Goal: Task Accomplishment & Management: Manage account settings

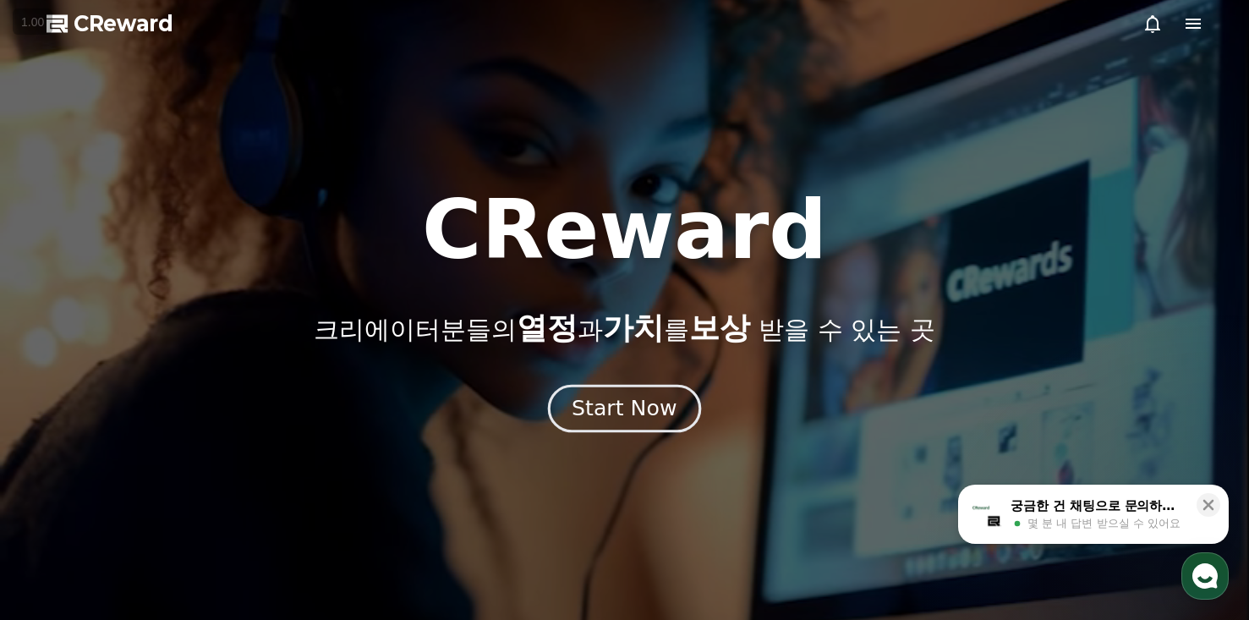
click at [606, 394] on div "Start Now" at bounding box center [624, 408] width 105 height 29
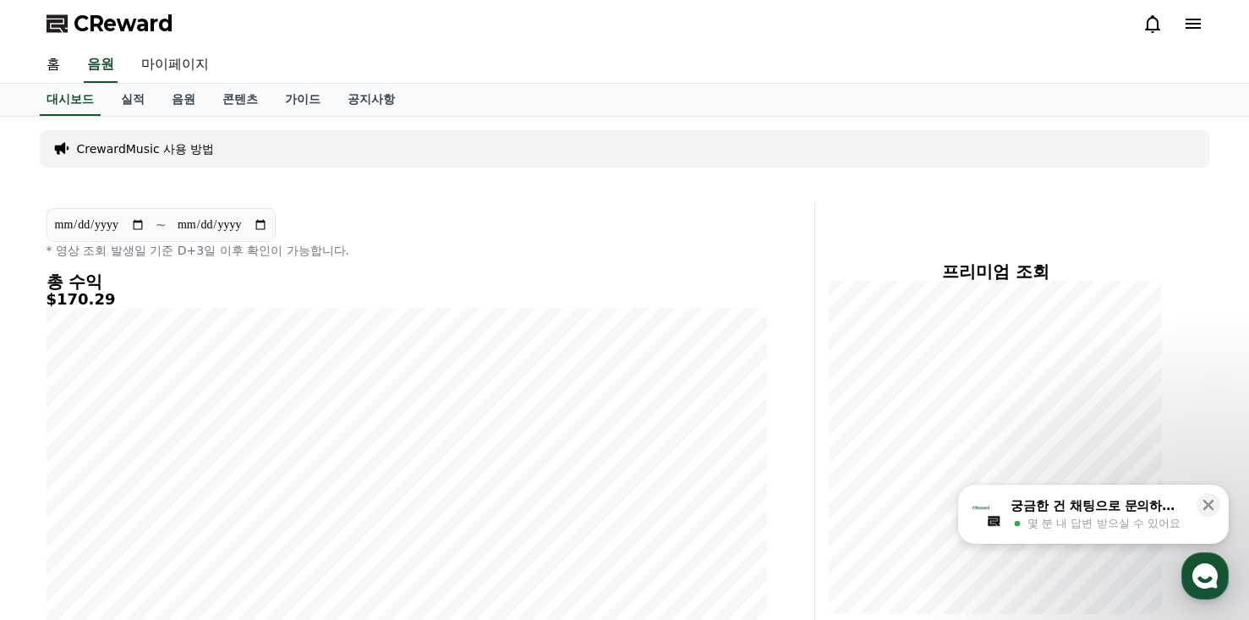
click at [198, 63] on link "마이페이지" at bounding box center [175, 65] width 95 height 36
select select "**********"
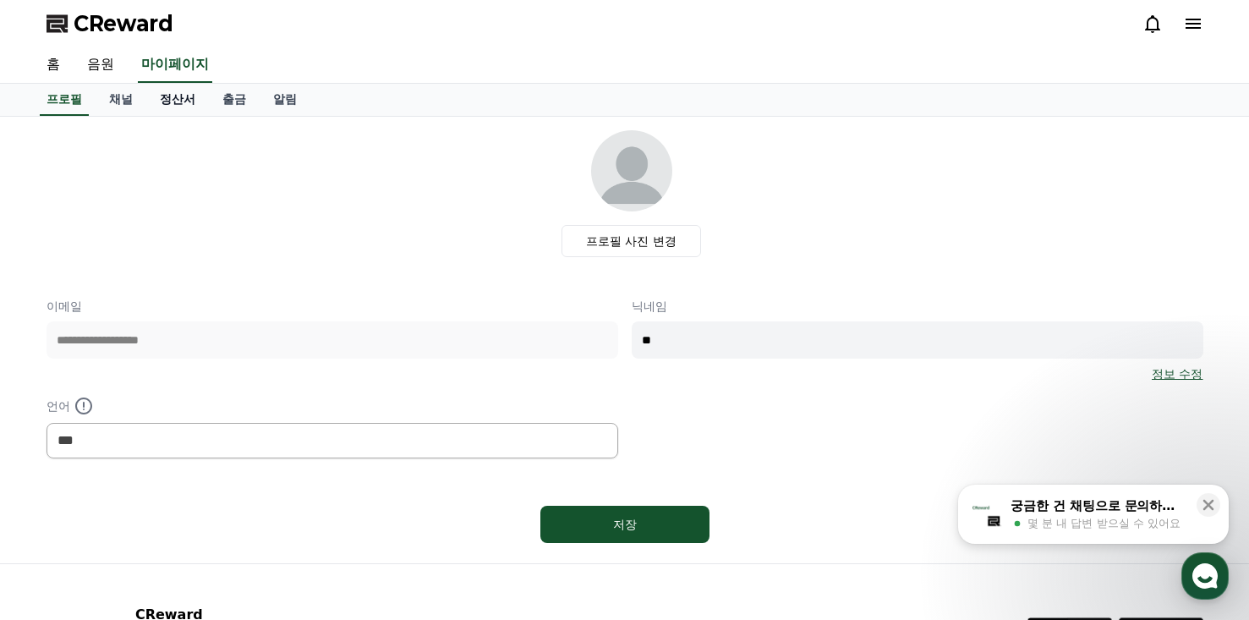
click at [176, 98] on link "정산서" at bounding box center [177, 100] width 63 height 32
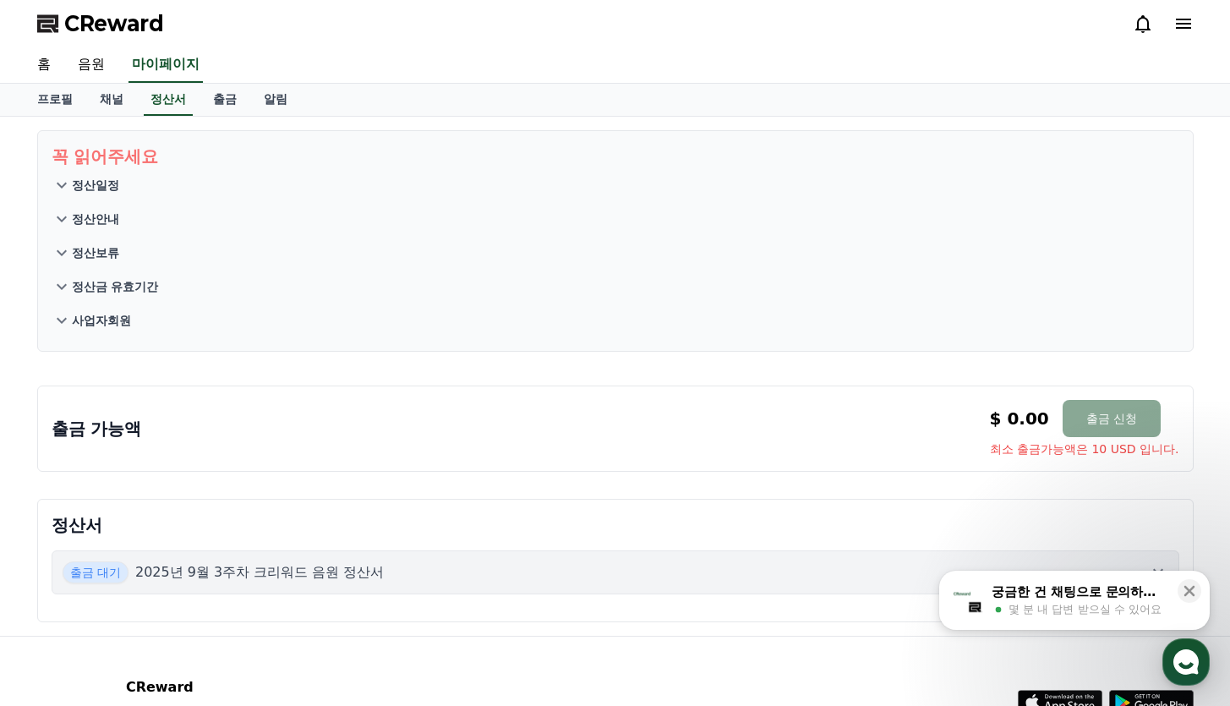
click at [97, 317] on p "사업자회원" at bounding box center [101, 320] width 59 height 17
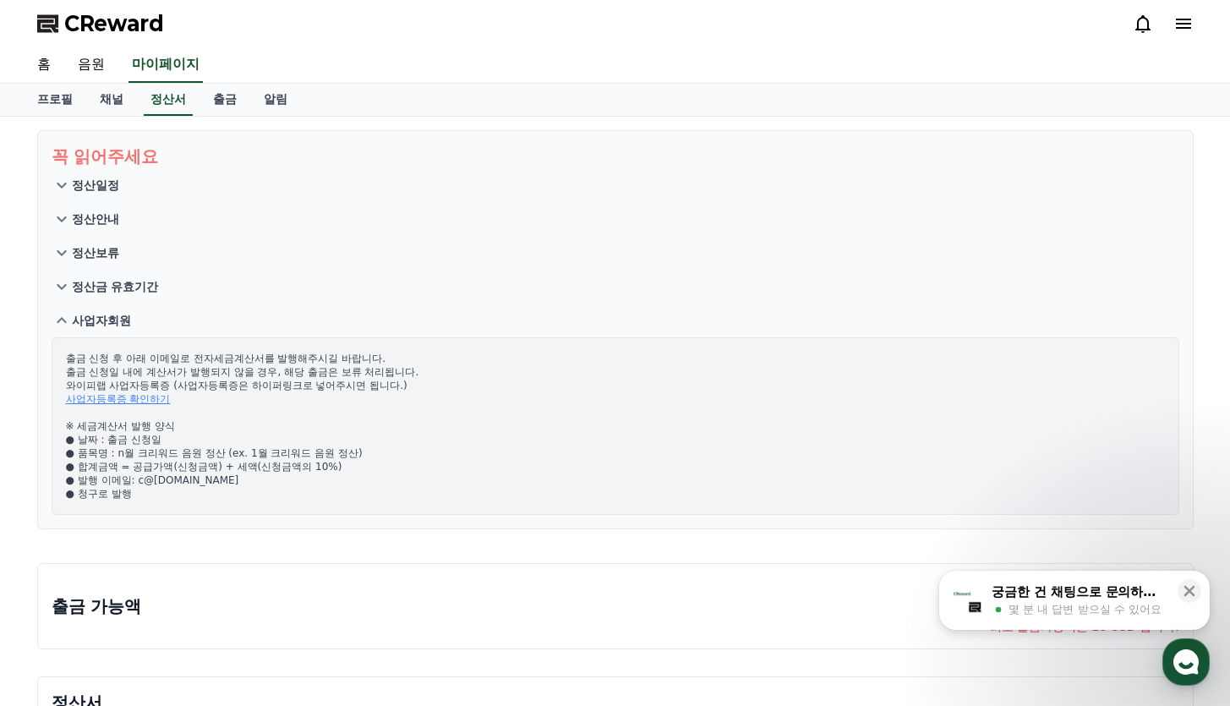
drag, startPoint x: 244, startPoint y: 476, endPoint x: 130, endPoint y: 485, distance: 114.5
click at [130, 485] on p "출금 신청 후 아래 이메일로 전자세금계산서를 발행해주시길 바랍니다. 출금 신청일 내에 계산서가 발행되지 않을 경우, 해당 출금은 보류 처리됩니…" at bounding box center [615, 426] width 1099 height 149
copy p "c@[DOMAIN_NAME]"
click at [187, 470] on p "출금 신청 후 아래 이메일로 전자세금계산서를 발행해주시길 바랍니다. 출금 신청일 내에 계산서가 발행되지 않을 경우, 해당 출금은 보류 처리됩니…" at bounding box center [615, 426] width 1099 height 149
drag, startPoint x: 145, startPoint y: 480, endPoint x: 268, endPoint y: 479, distance: 122.6
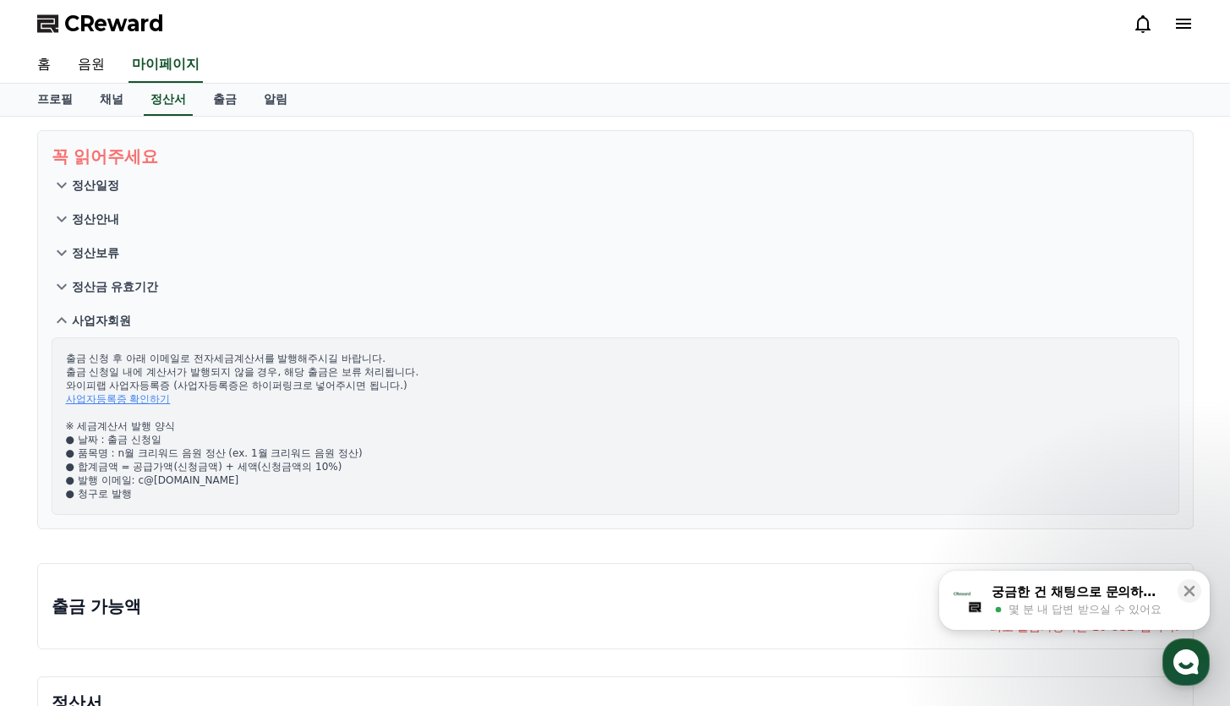
click at [268, 479] on p "출금 신청 후 아래 이메일로 전자세금계산서를 발행해주시길 바랍니다. 출금 신청일 내에 계산서가 발행되지 않을 경우, 해당 출금은 보류 처리됩니…" at bounding box center [615, 426] width 1099 height 149
copy p "[DOMAIN_NAME]"
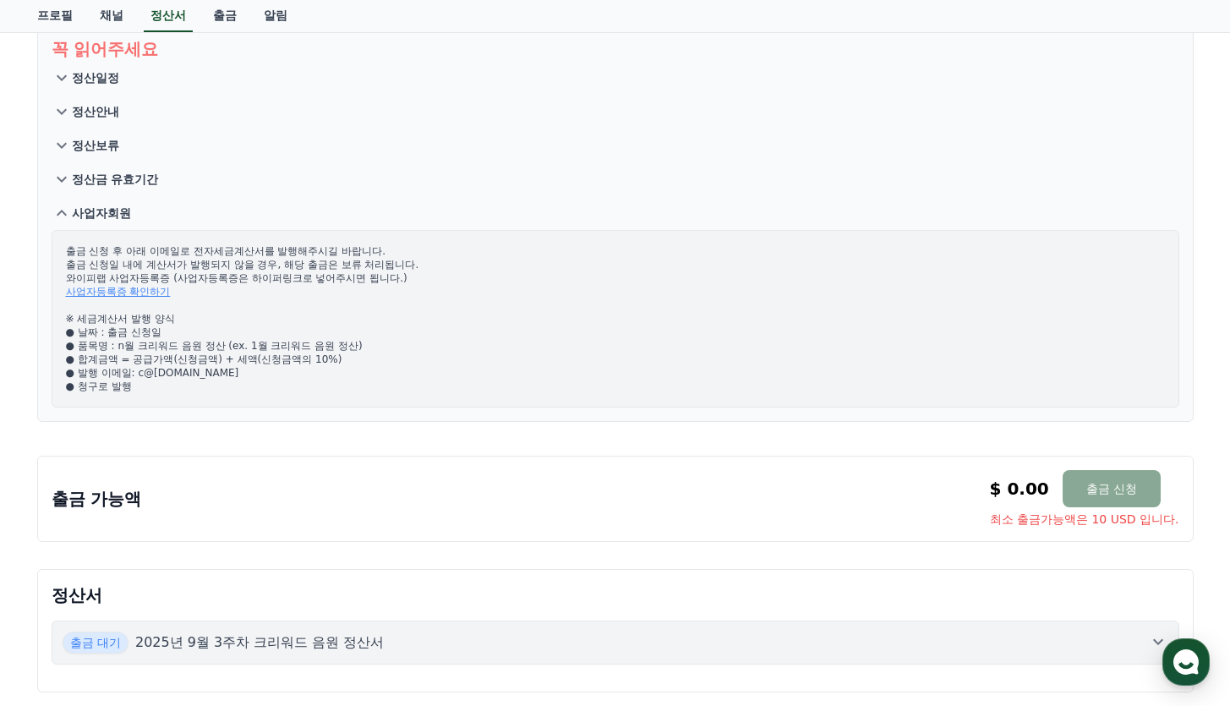
click at [115, 294] on link "사업자등록증 확인하기" at bounding box center [118, 292] width 105 height 12
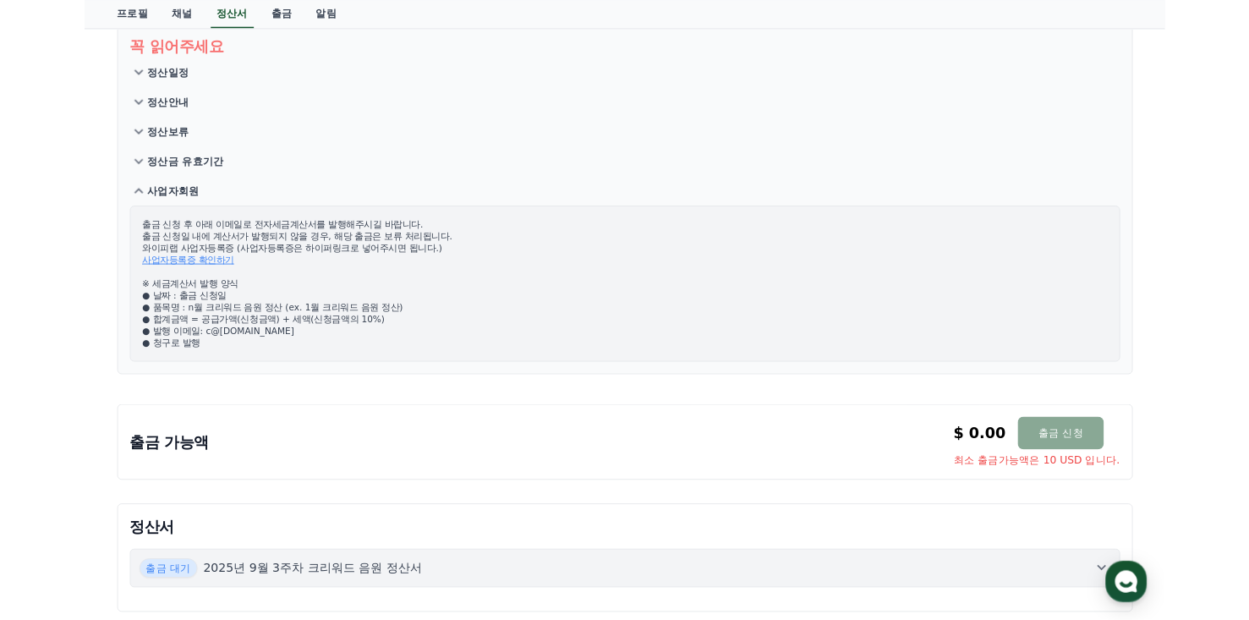
scroll to position [0, 0]
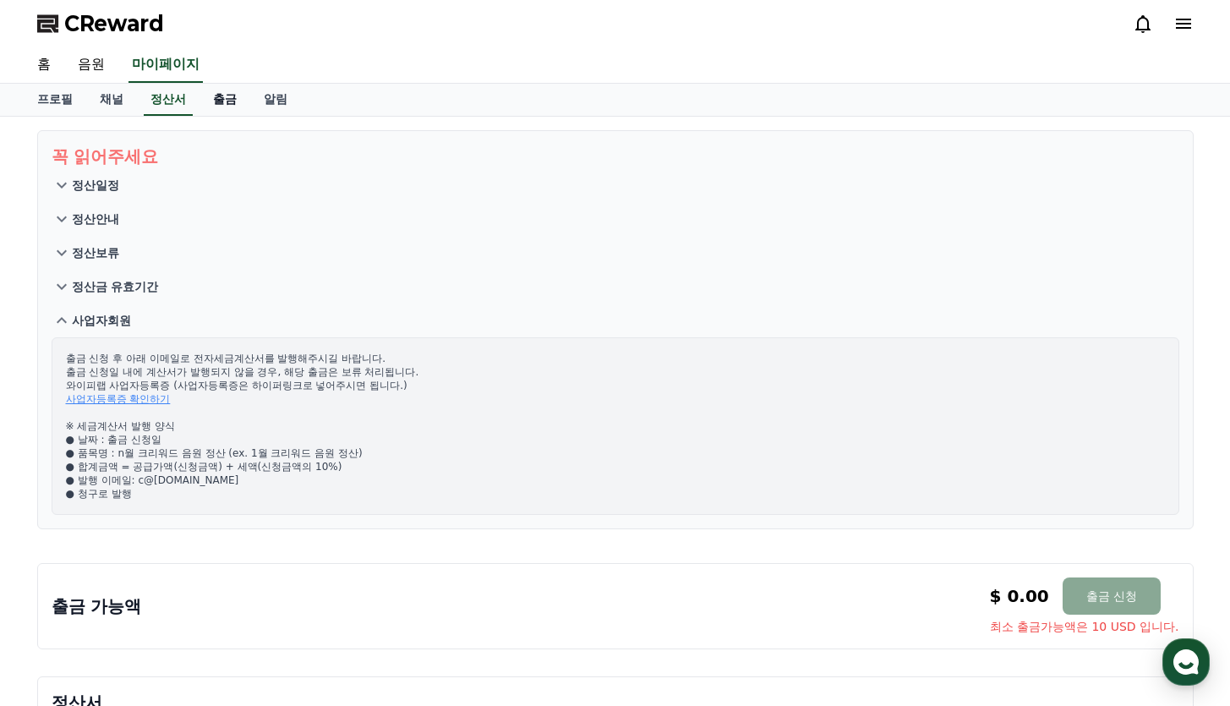
click at [212, 102] on link "출금" at bounding box center [225, 100] width 51 height 32
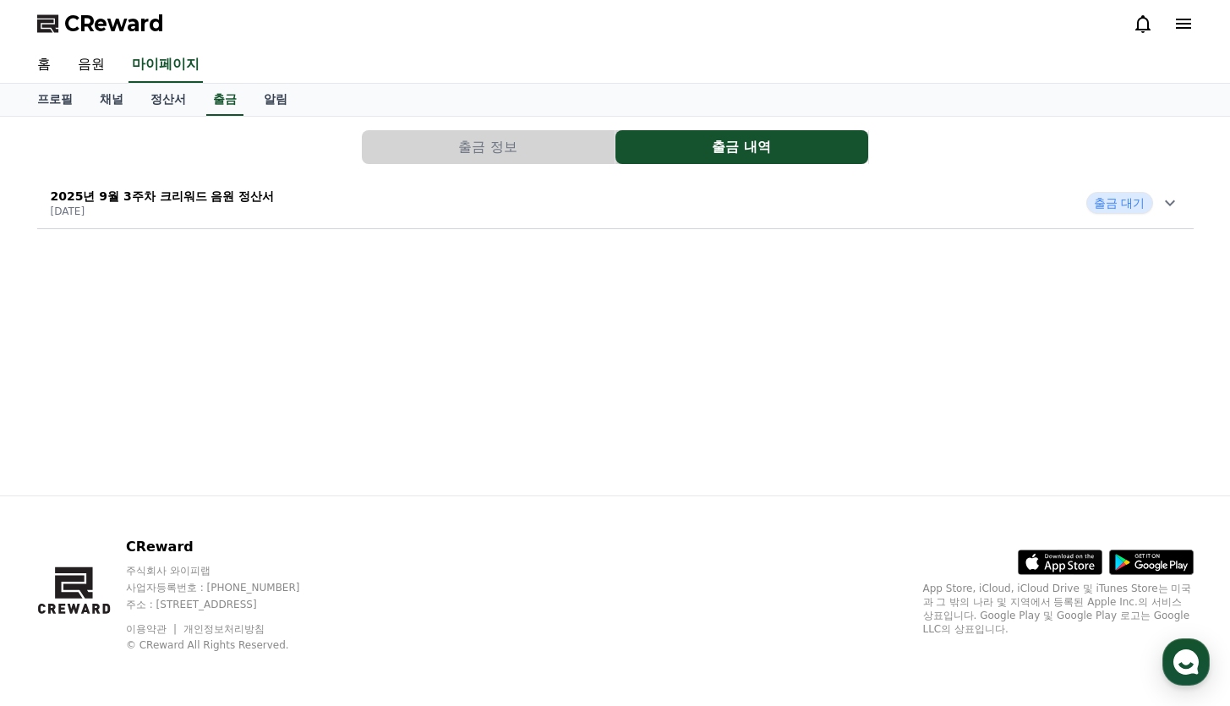
click at [223, 195] on p "2025년 9월 3주차 크리워드 음원 정산서" at bounding box center [163, 196] width 224 height 17
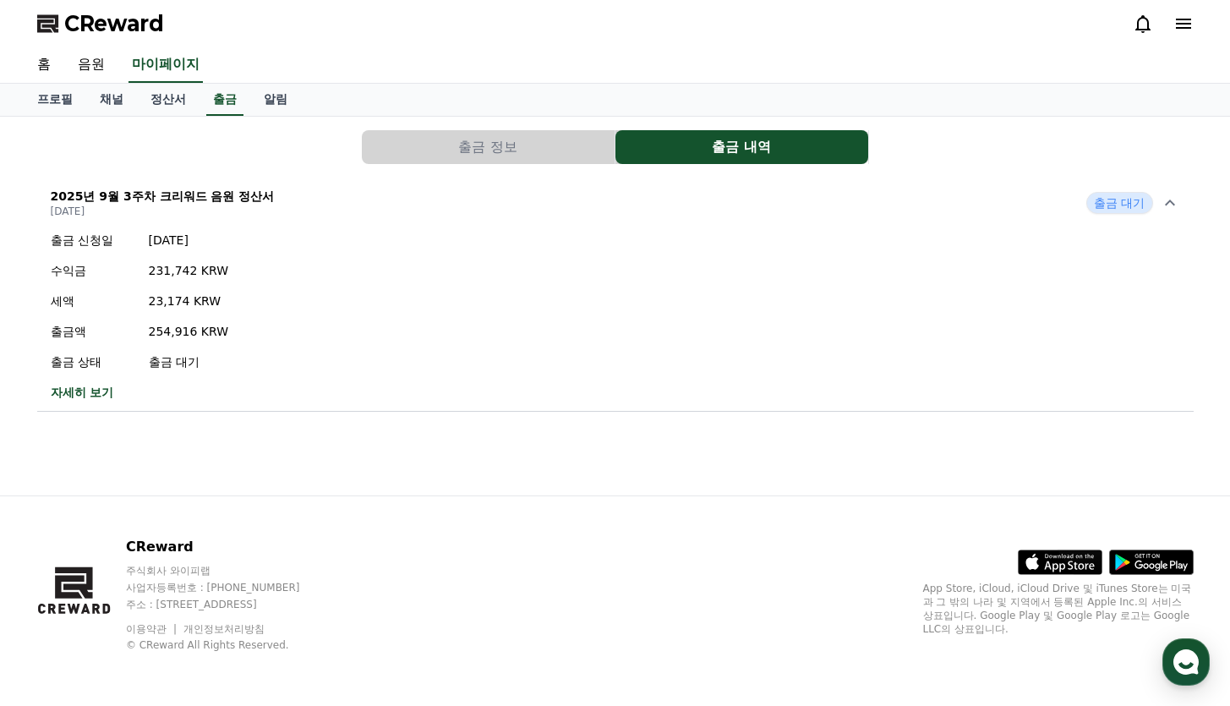
click at [715, 267] on div "출금 신청일 [DATE] 수익금 231,742 KRW 세액 23,174 KRW 출금액 254,916 KRW 출금 상태 출금 대기 자세히 보기" at bounding box center [615, 316] width 1157 height 183
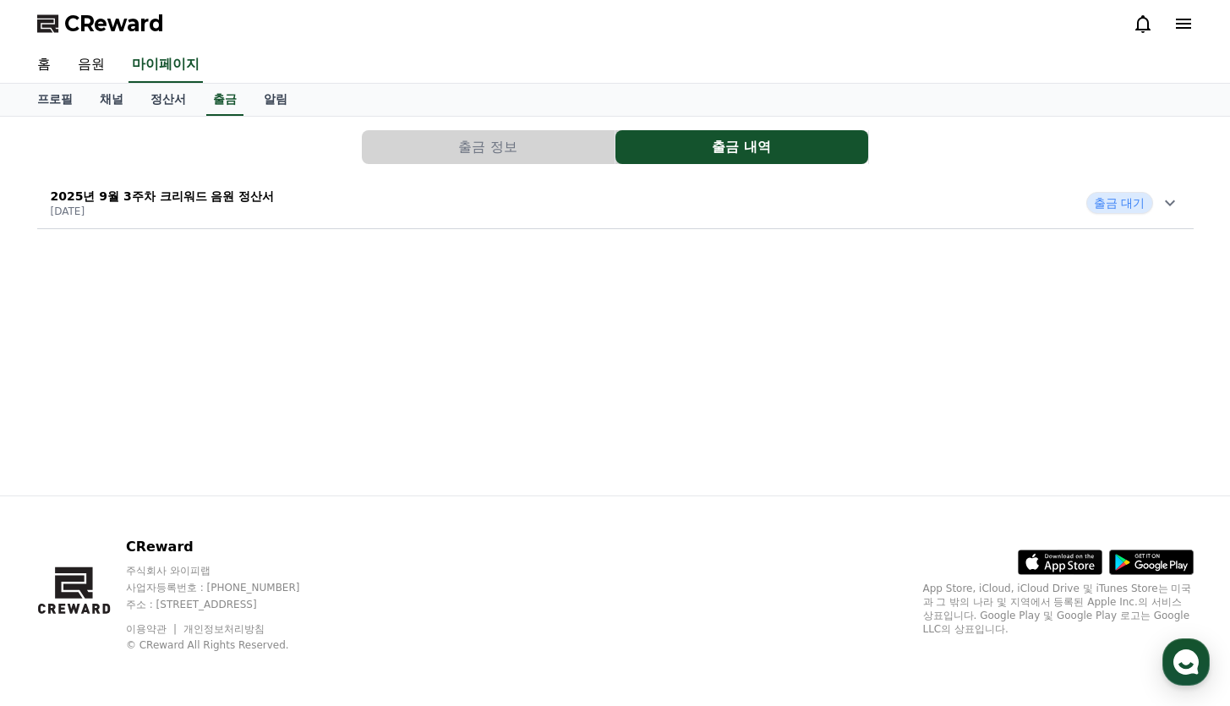
click at [545, 152] on button "출금 정보" at bounding box center [488, 147] width 253 height 34
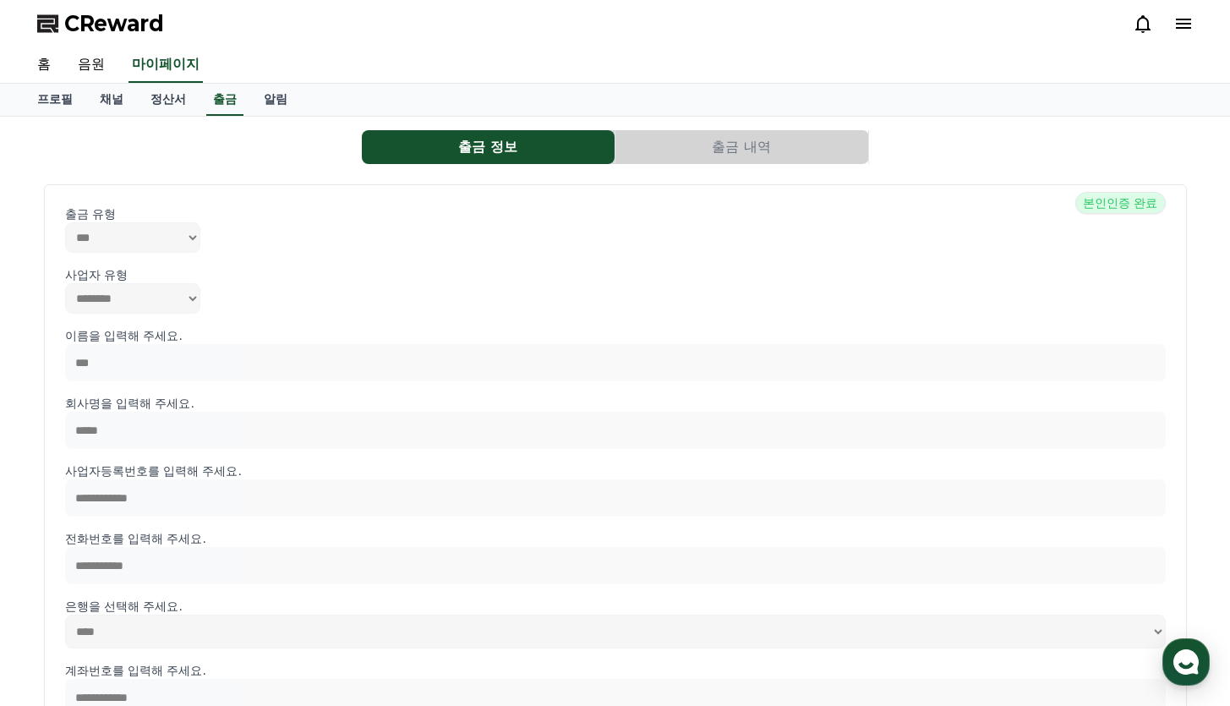
click at [729, 146] on button "출금 내역" at bounding box center [742, 147] width 253 height 34
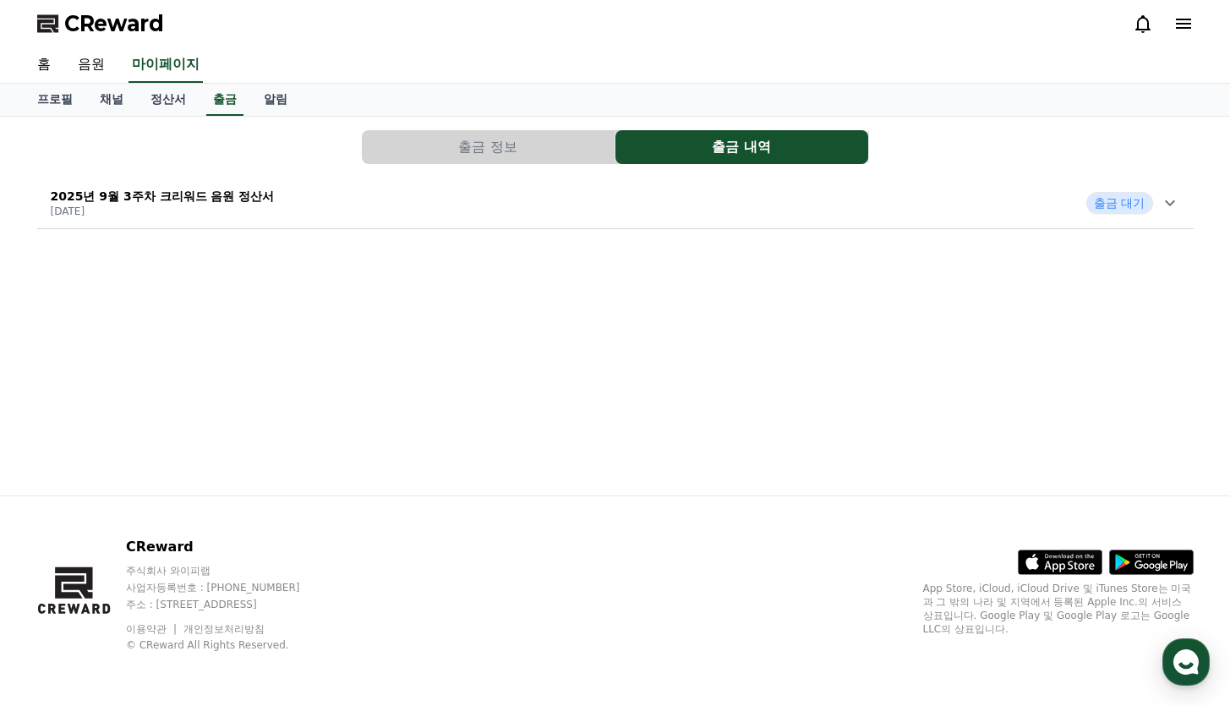
click at [754, 203] on div "2025년 9월 3주차 크리워드 음원 정산서 [DATE] 출금 대기" at bounding box center [615, 203] width 1157 height 44
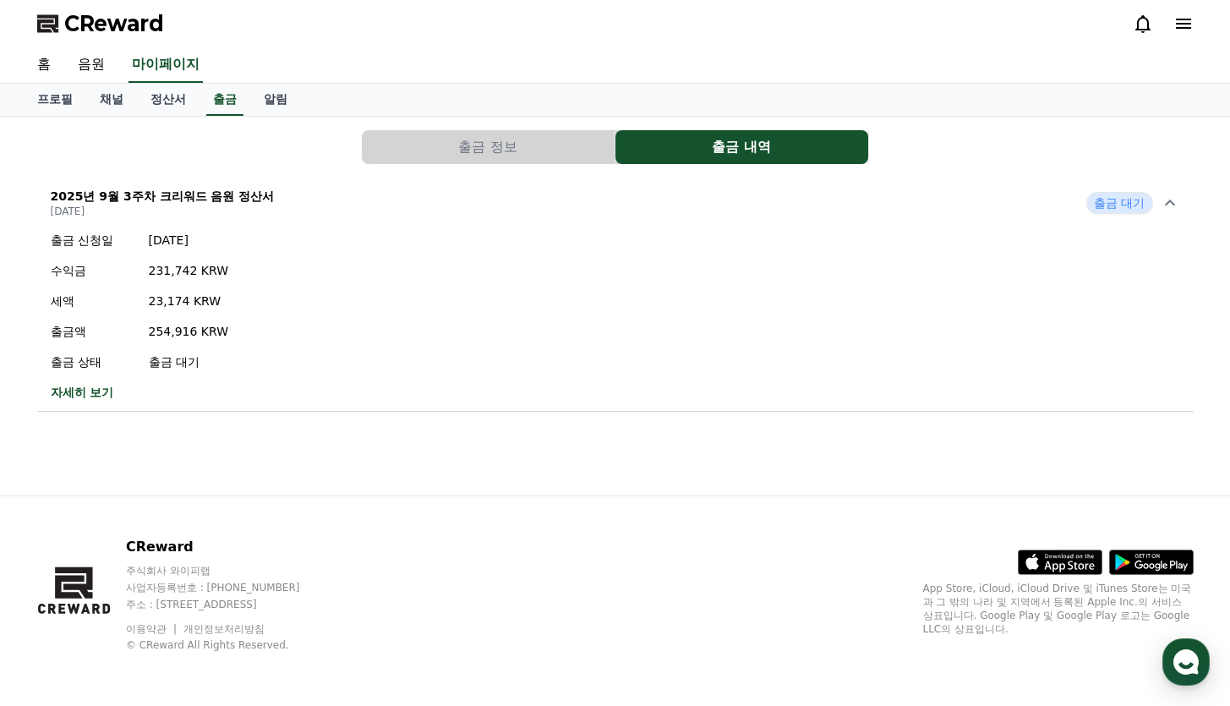
drag, startPoint x: 288, startPoint y: 274, endPoint x: 156, endPoint y: 272, distance: 131.9
click at [156, 272] on div "출금 신청일 [DATE] 수익금 231,742 KRW 세액 23,174 KRW 출금액 254,916 KRW 출금 상태 출금 대기 자세히 보기" at bounding box center [615, 316] width 1157 height 183
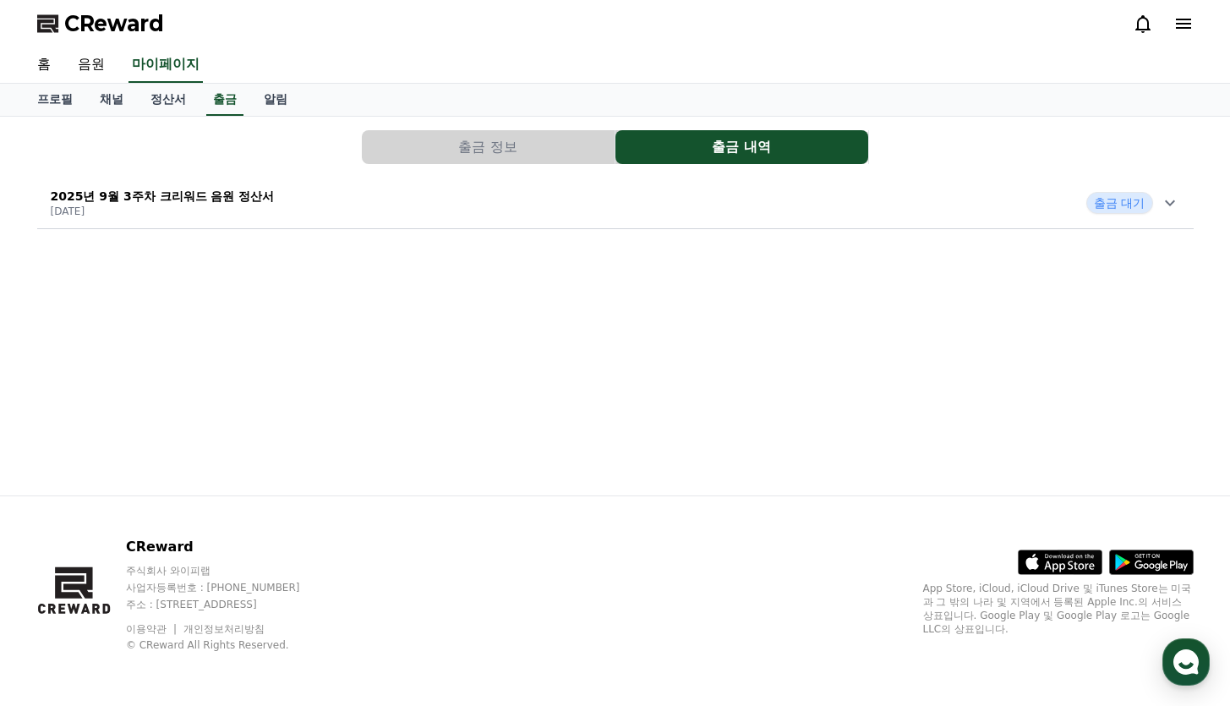
click at [343, 201] on div "2025년 9월 3주차 크리워드 음원 정산서 [DATE] 출금 대기" at bounding box center [615, 203] width 1157 height 44
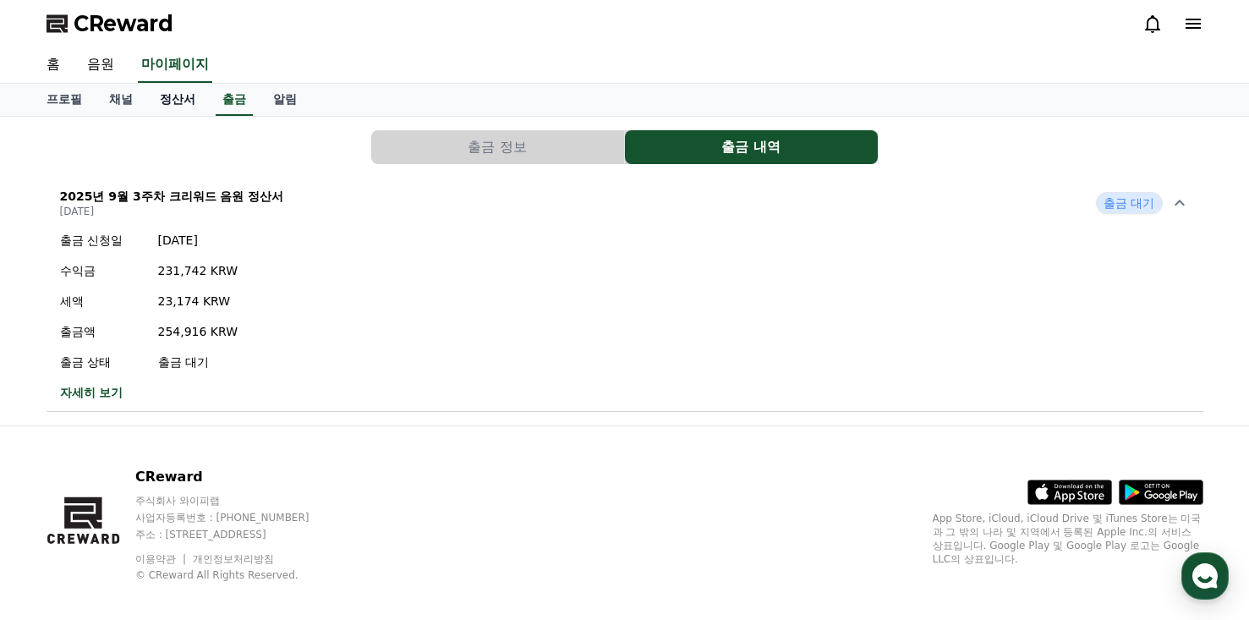
click at [160, 98] on link "정산서" at bounding box center [177, 100] width 63 height 32
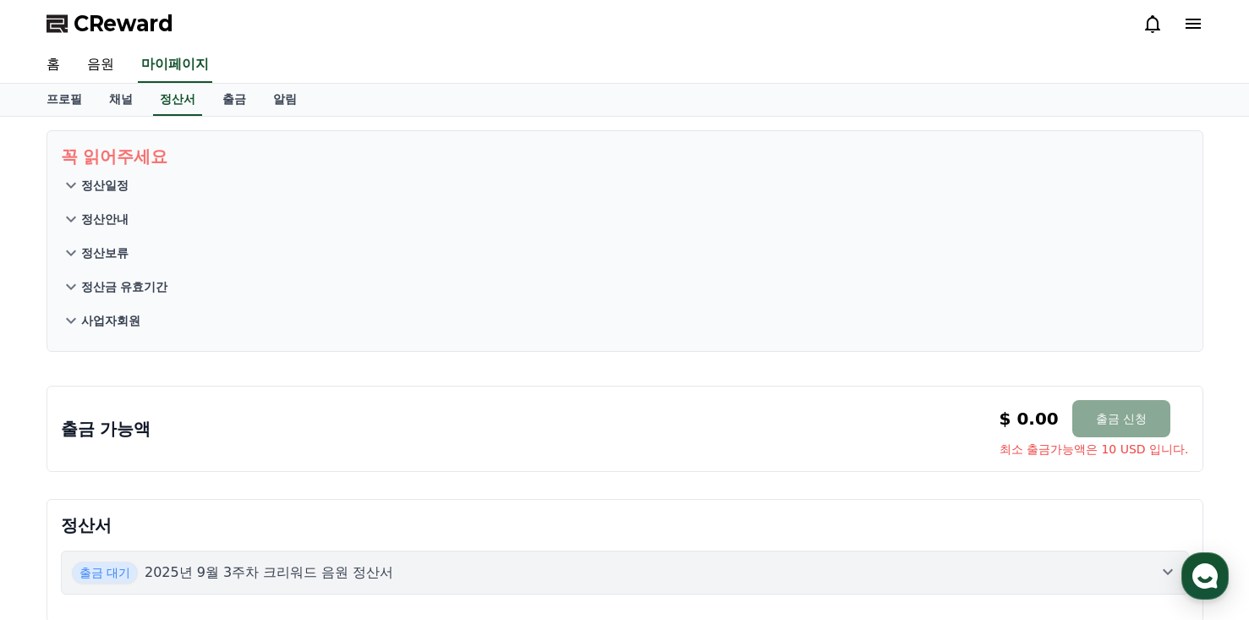
click at [115, 330] on button "사업자회원" at bounding box center [625, 321] width 1128 height 34
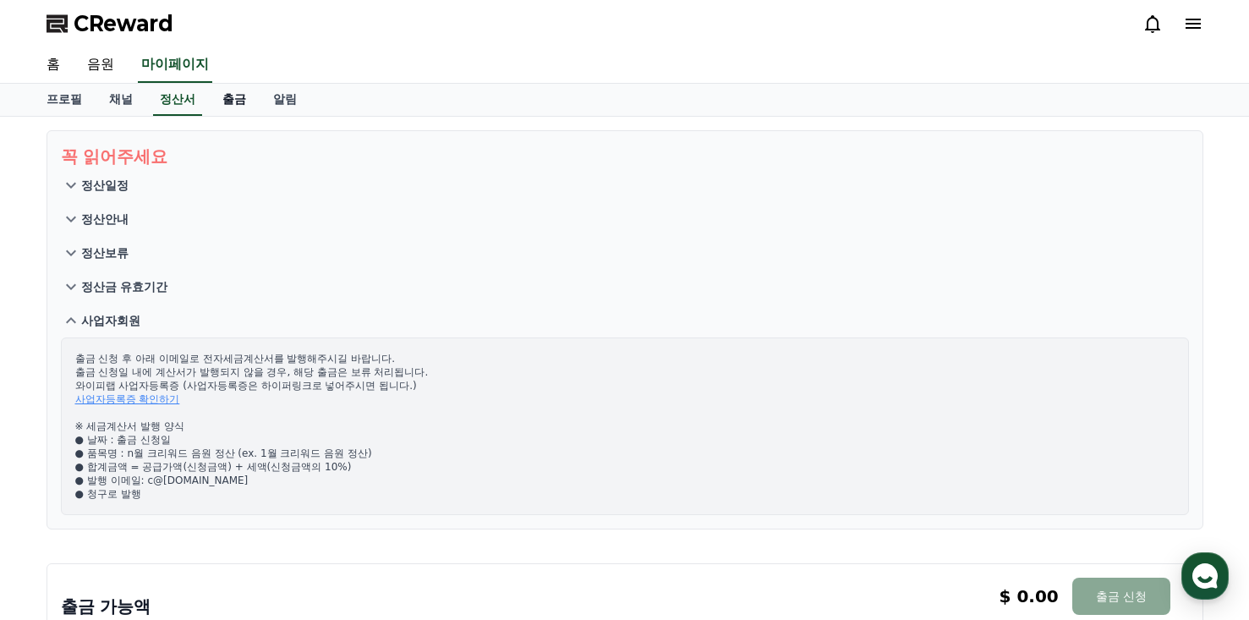
click at [211, 100] on link "출금" at bounding box center [234, 100] width 51 height 32
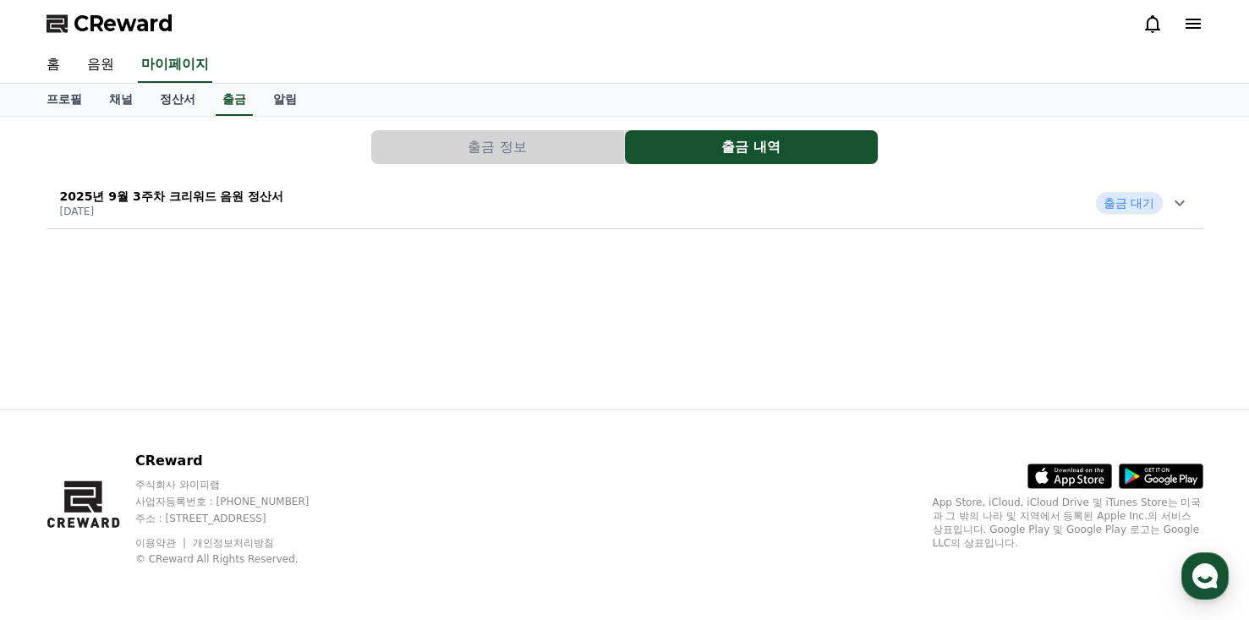
click at [221, 206] on p "[DATE]" at bounding box center [172, 212] width 224 height 14
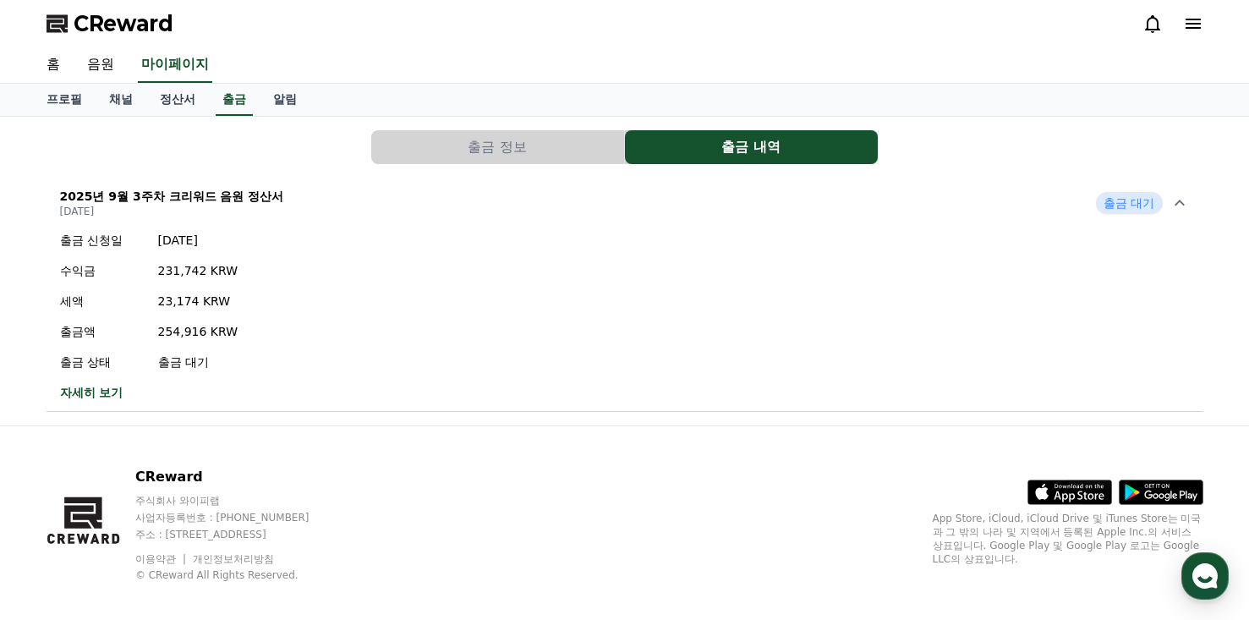
click at [84, 392] on link "자세히 보기" at bounding box center [149, 392] width 178 height 17
